Goal: Go to known website: Access a specific website the user already knows

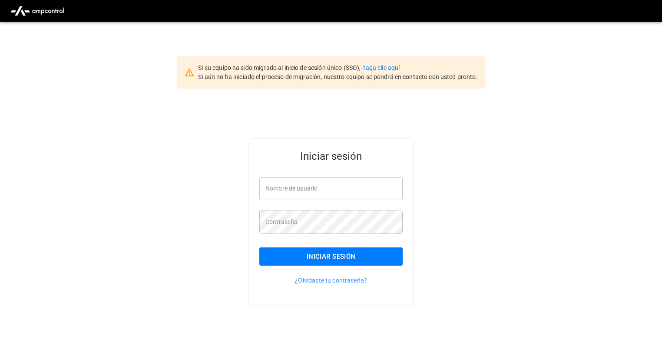
type input "**********"
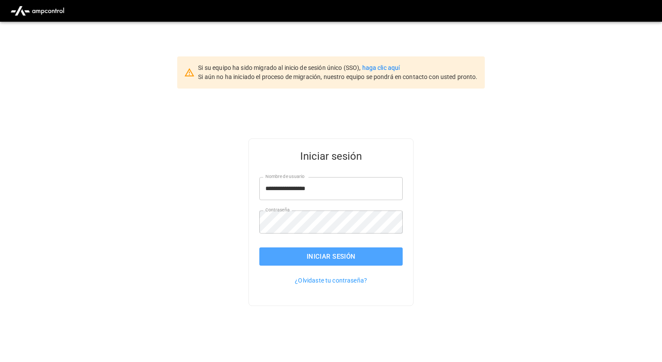
click at [322, 255] on button "Iniciar sesión" at bounding box center [330, 257] width 143 height 18
